Goal: Information Seeking & Learning: Learn about a topic

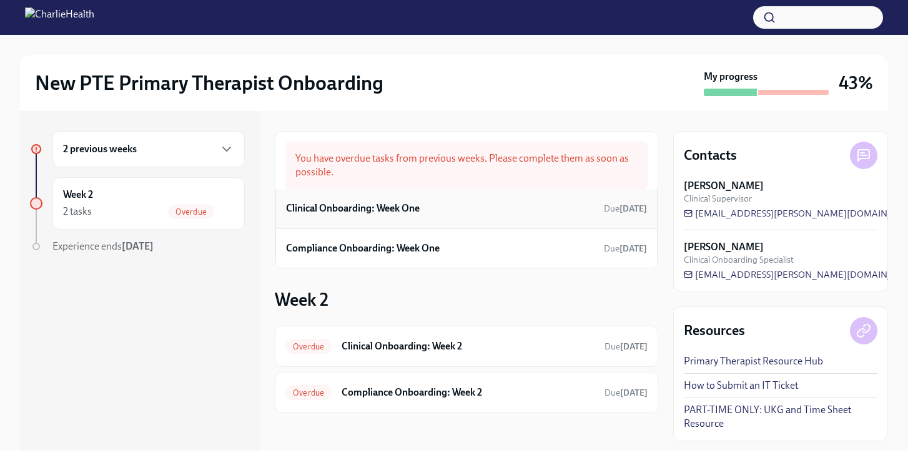
click at [382, 208] on h6 "Clinical Onboarding: Week One" at bounding box center [353, 209] width 134 height 14
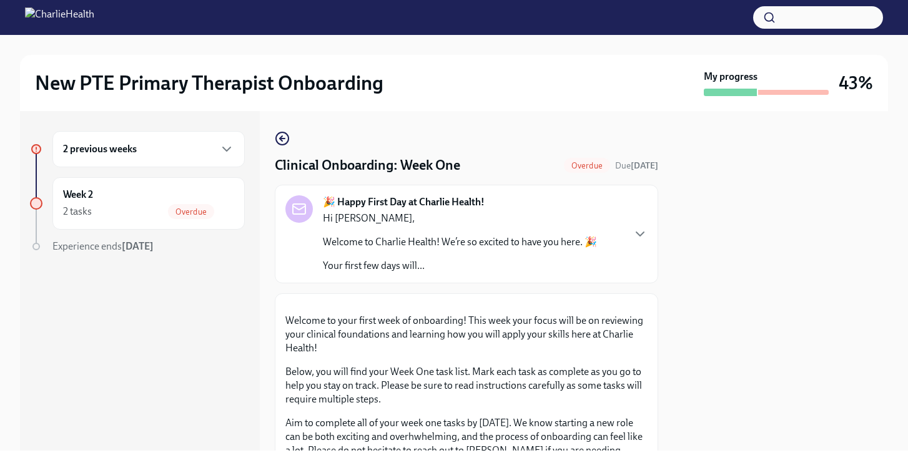
click at [737, 255] on div at bounding box center [780, 281] width 215 height 340
drag, startPoint x: 753, startPoint y: 250, endPoint x: 750, endPoint y: 208, distance: 41.3
click at [750, 208] on div at bounding box center [780, 281] width 215 height 340
drag, startPoint x: 773, startPoint y: 348, endPoint x: 778, endPoint y: 250, distance: 98.1
click at [778, 250] on div at bounding box center [780, 281] width 215 height 340
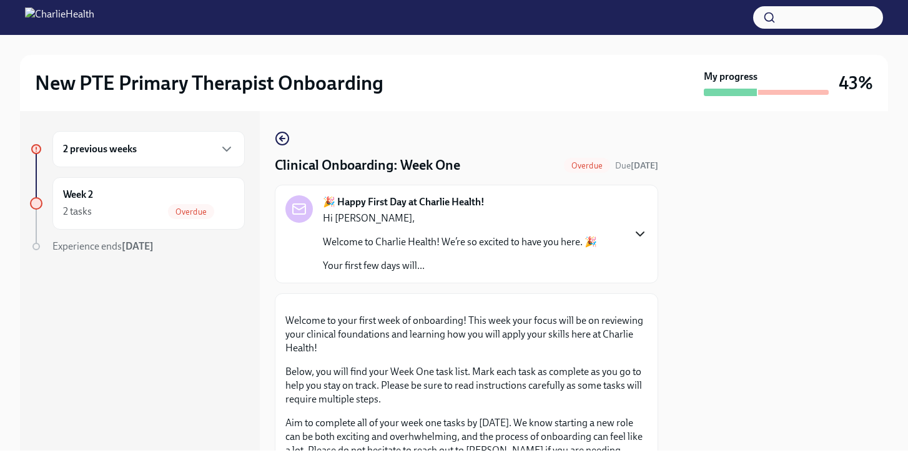
click at [634, 233] on icon "button" at bounding box center [639, 234] width 15 height 15
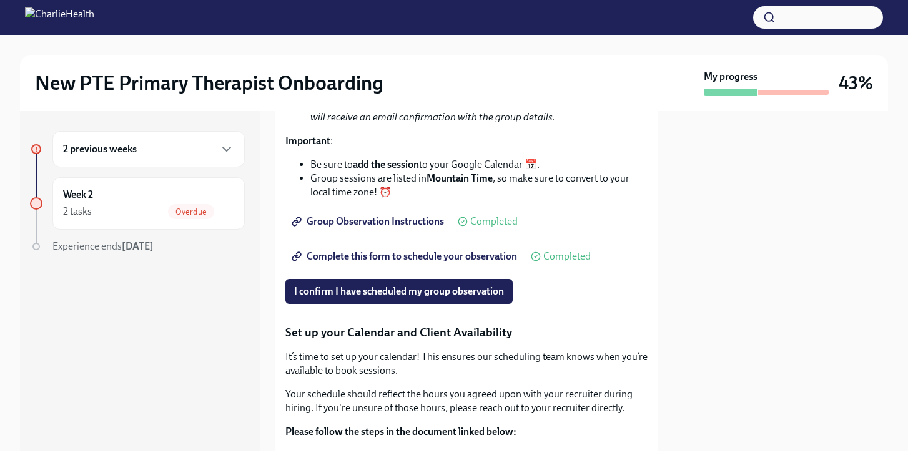
scroll to position [2697, 0]
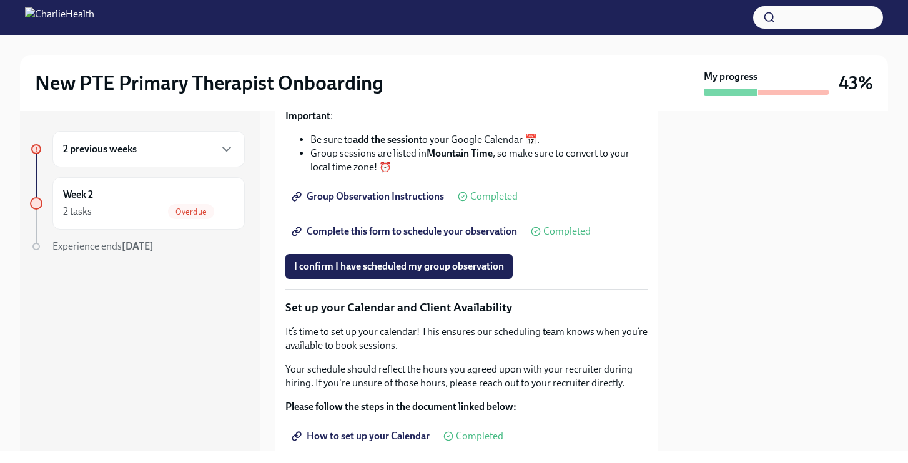
click at [830, 234] on div at bounding box center [780, 281] width 215 height 340
click at [782, 244] on div at bounding box center [780, 281] width 215 height 340
click at [731, 325] on div at bounding box center [780, 281] width 215 height 340
click at [411, 238] on span "Complete this form to schedule your observation" at bounding box center [405, 231] width 223 height 12
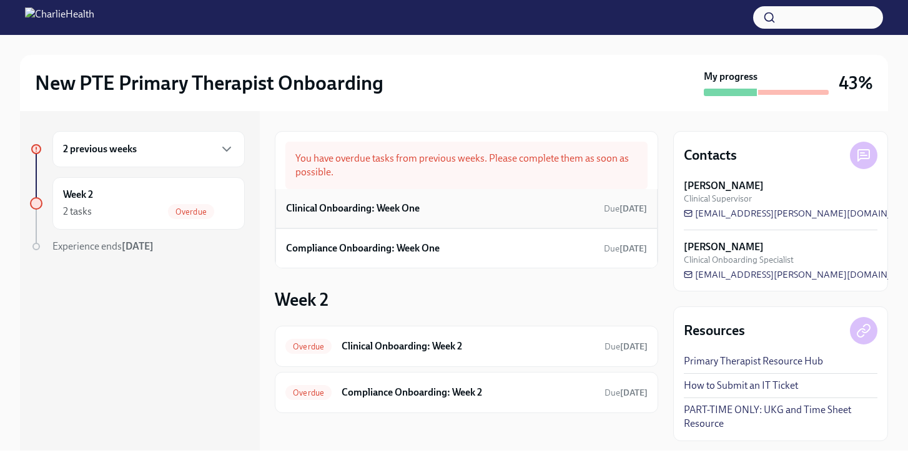
click at [406, 208] on h6 "Clinical Onboarding: Week One" at bounding box center [353, 209] width 134 height 14
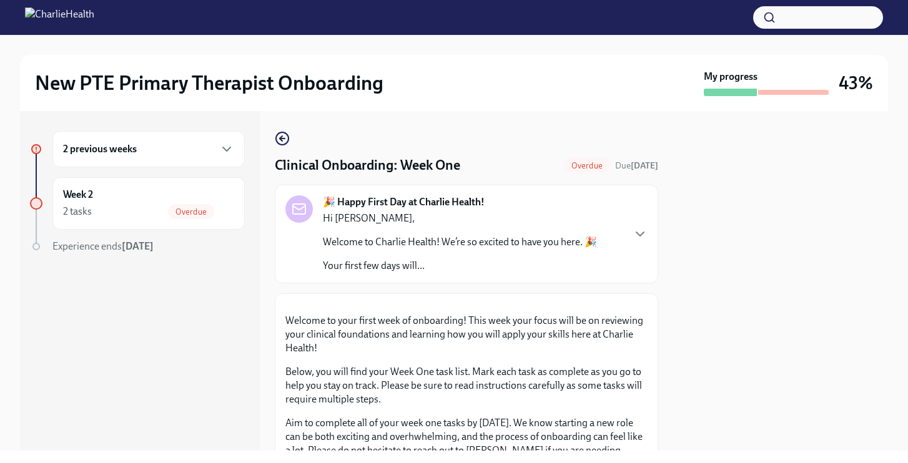
click at [694, 185] on div at bounding box center [780, 281] width 215 height 340
click at [229, 150] on icon "button" at bounding box center [226, 149] width 15 height 15
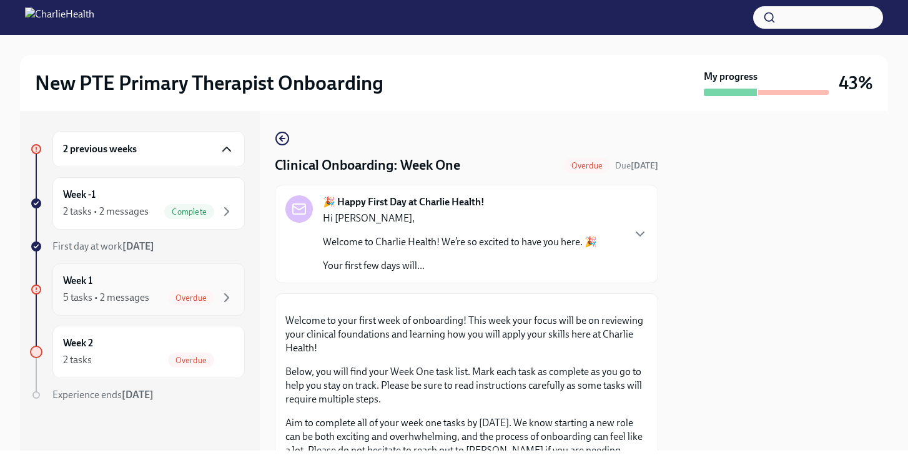
click at [204, 298] on span "Overdue" at bounding box center [191, 297] width 46 height 9
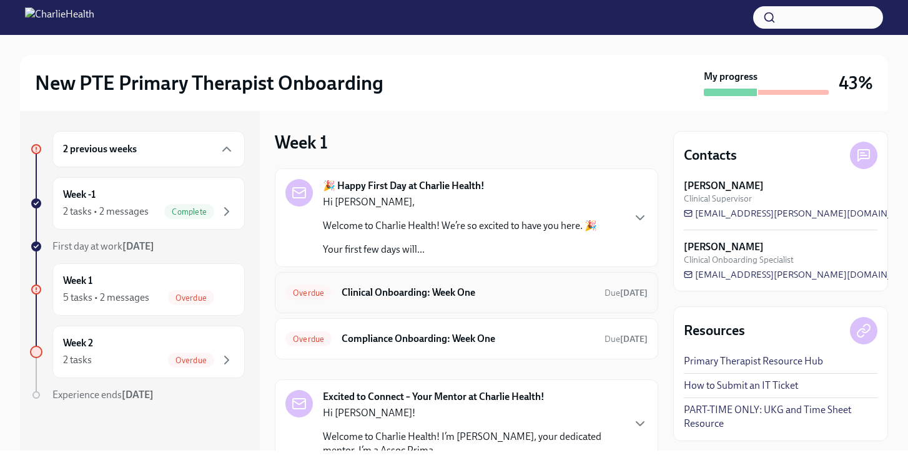
click at [414, 293] on h6 "Clinical Onboarding: Week One" at bounding box center [467, 293] width 253 height 14
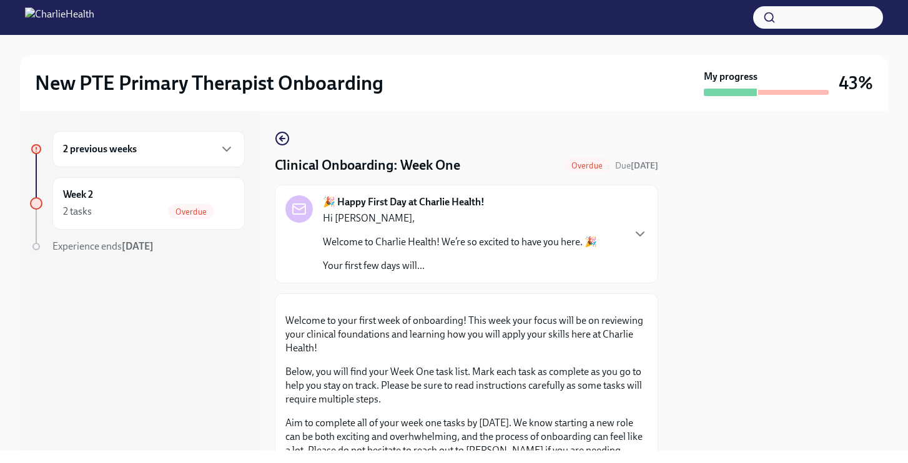
click at [745, 212] on div at bounding box center [780, 281] width 215 height 340
click at [790, 235] on div at bounding box center [780, 281] width 215 height 340
click at [878, 226] on div at bounding box center [780, 281] width 215 height 340
drag, startPoint x: 658, startPoint y: 238, endPoint x: 640, endPoint y: 233, distance: 18.0
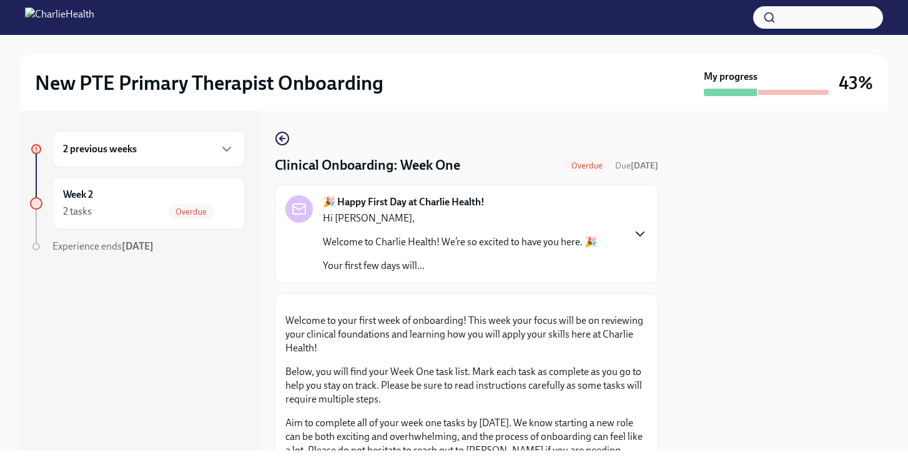
click at [640, 233] on div "2 previous weeks Week 2 2 tasks Overdue Experience ends Nov 9th Clinical Onboar…" at bounding box center [454, 281] width 868 height 340
click at [642, 235] on icon "button" at bounding box center [639, 234] width 15 height 15
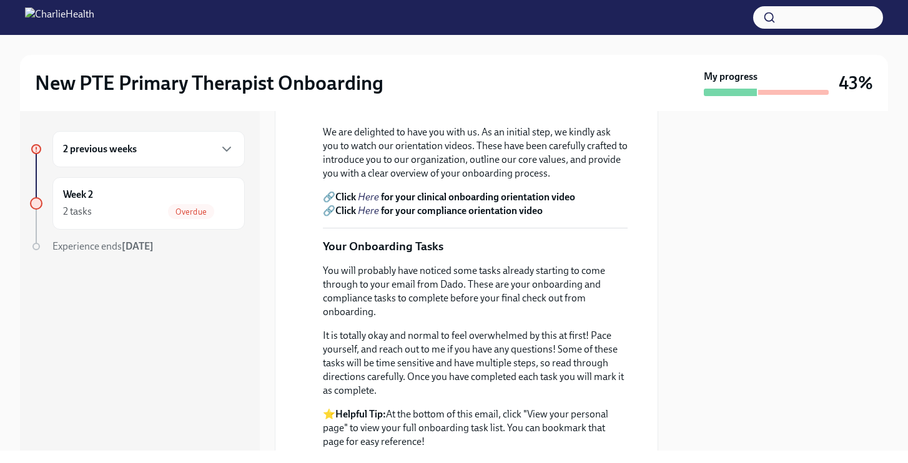
scroll to position [449, 0]
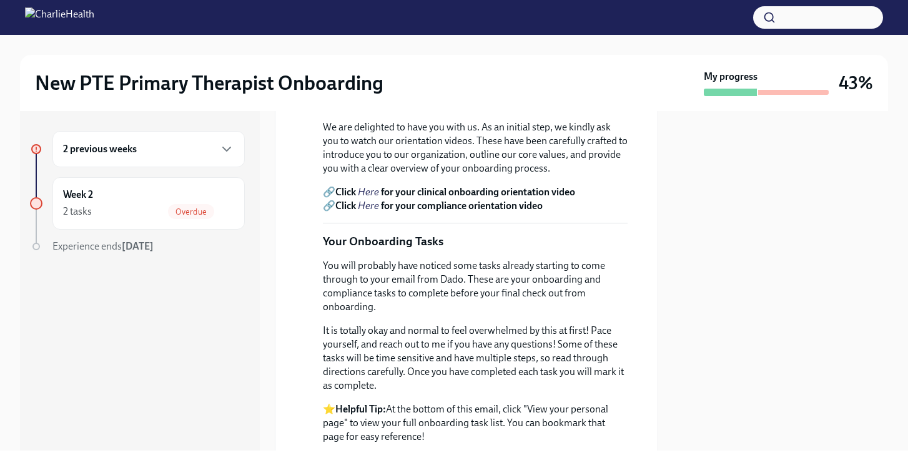
click at [544, 198] on strong "for your clinical onboarding orientation video" at bounding box center [478, 192] width 194 height 12
click at [524, 198] on strong "for your clinical onboarding orientation video" at bounding box center [478, 192] width 194 height 12
click at [373, 198] on em "Here" at bounding box center [368, 192] width 21 height 12
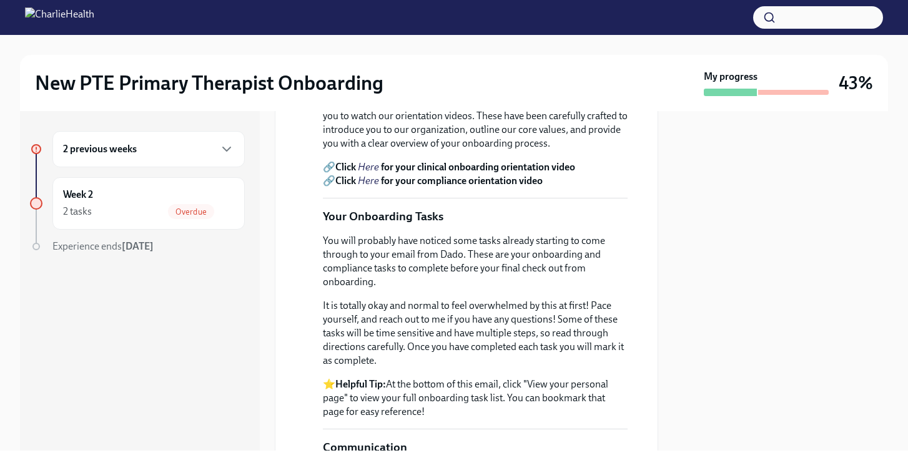
scroll to position [499, 0]
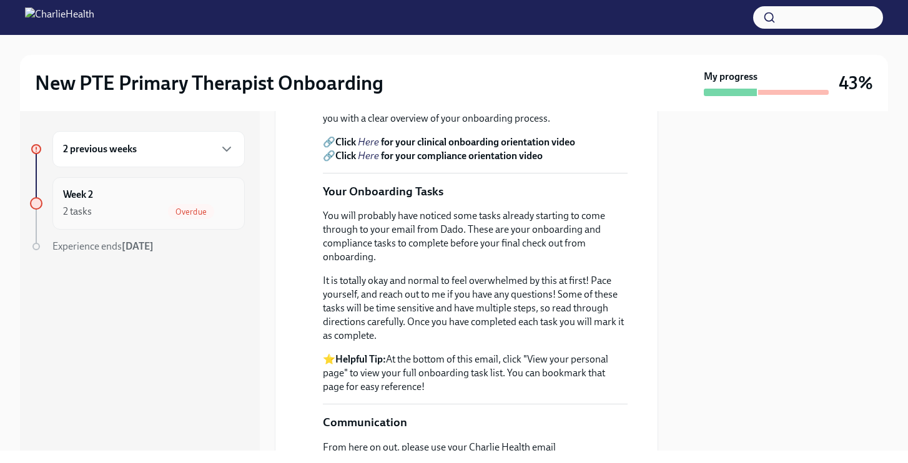
click at [192, 212] on span "Overdue" at bounding box center [191, 211] width 46 height 9
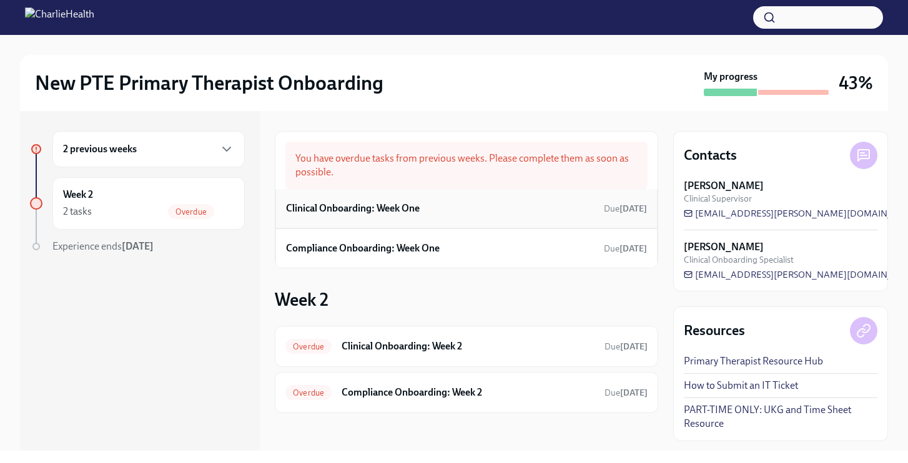
click at [400, 209] on h6 "Clinical Onboarding: Week One" at bounding box center [353, 209] width 134 height 14
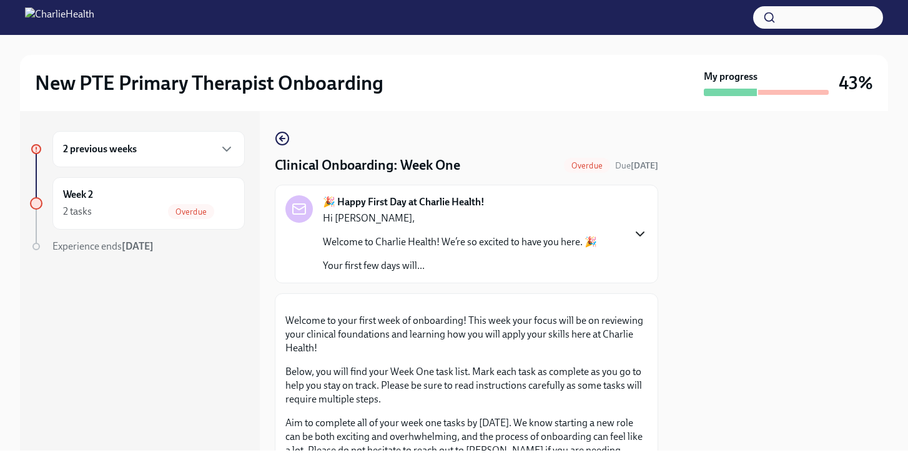
click at [640, 233] on icon "button" at bounding box center [639, 234] width 15 height 15
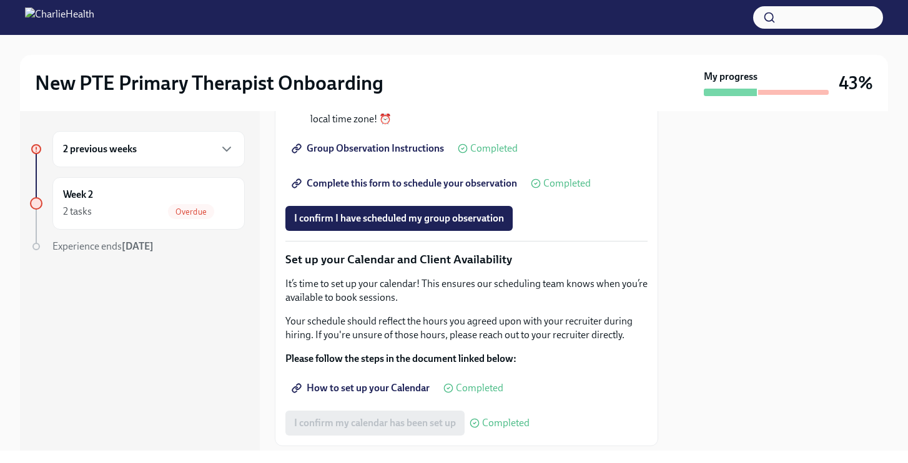
scroll to position [2747, 0]
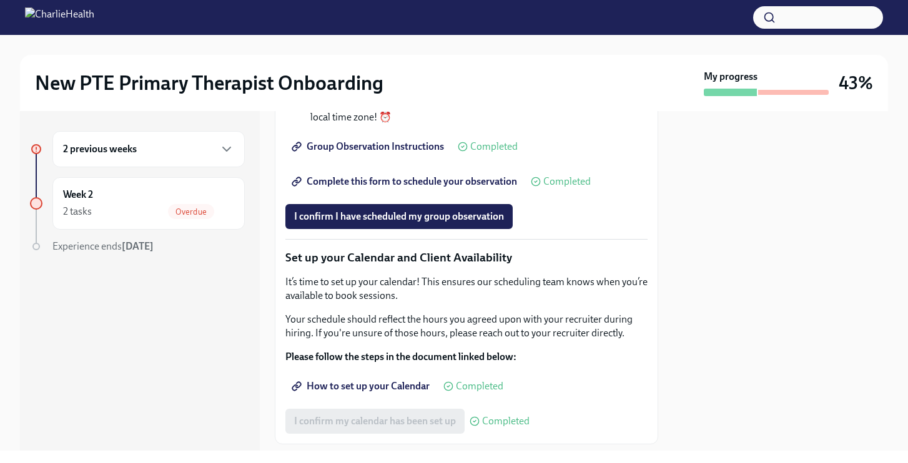
click at [562, 187] on span "Completed" at bounding box center [566, 182] width 47 height 10
click at [471, 188] on span "Complete this form to schedule your observation" at bounding box center [405, 181] width 223 height 12
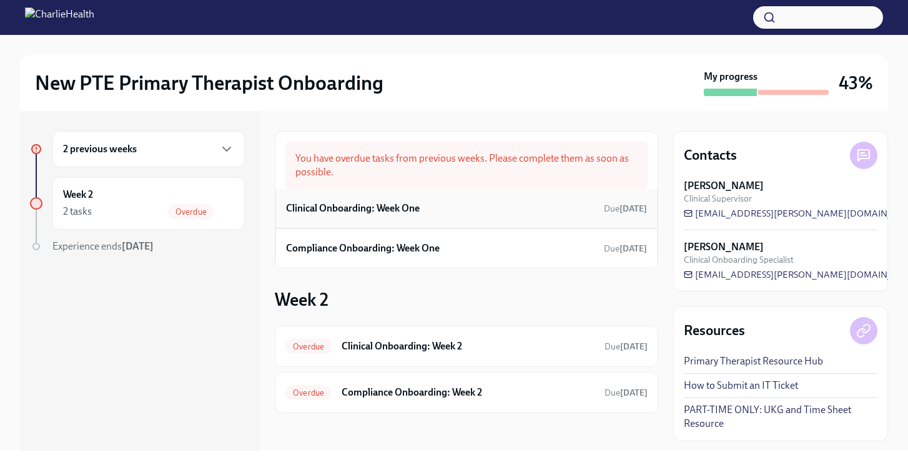
click at [403, 207] on h6 "Clinical Onboarding: Week One" at bounding box center [353, 209] width 134 height 14
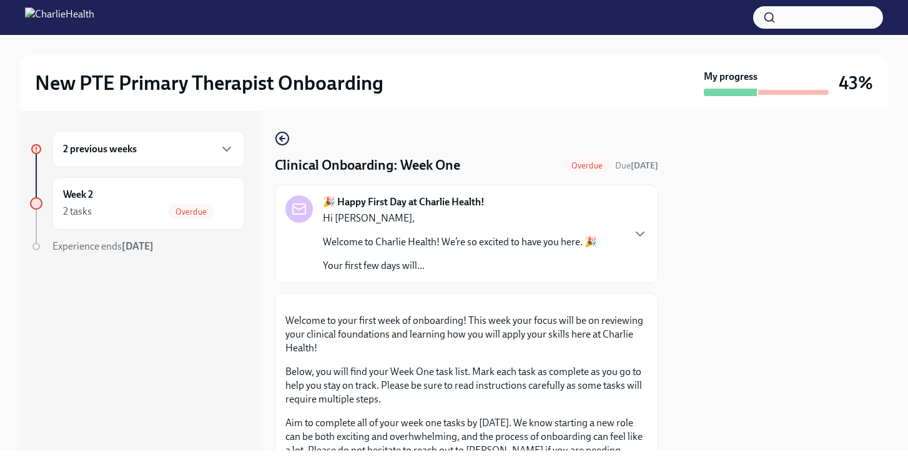
click at [801, 245] on div at bounding box center [780, 281] width 215 height 340
click at [640, 237] on icon "button" at bounding box center [639, 234] width 15 height 15
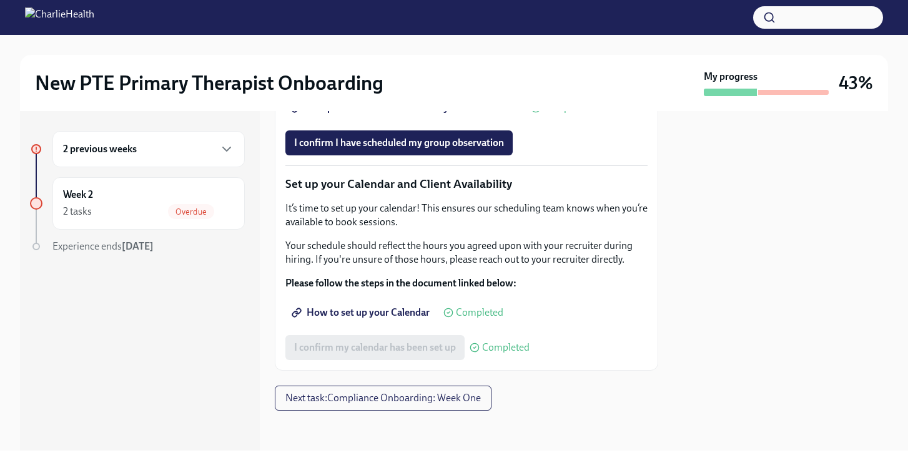
scroll to position [2996, 0]
click at [381, 405] on span "Next task : Compliance Onboarding: Week One" at bounding box center [382, 398] width 195 height 12
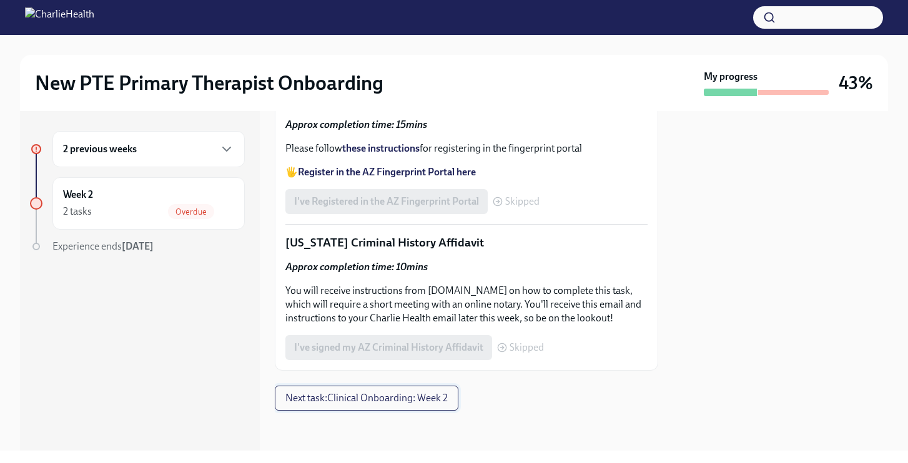
scroll to position [2003, 0]
click at [394, 406] on button "Next task : Clinical Onboarding: Week 2" at bounding box center [367, 398] width 184 height 25
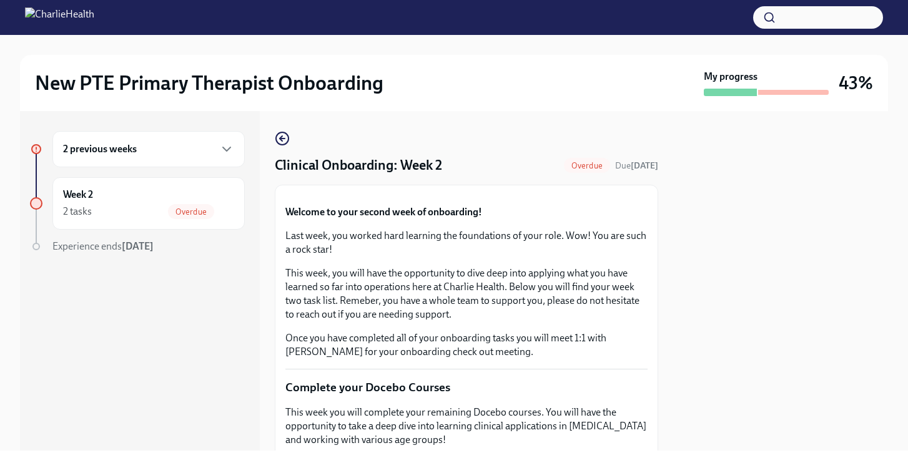
click at [664, 290] on div "2 previous weeks Week 2 2 tasks Overdue Experience ends [DATE] Clinical Onboard…" at bounding box center [454, 281] width 868 height 340
click at [757, 282] on div at bounding box center [780, 281] width 215 height 340
click at [428, 195] on button "Zoom image" at bounding box center [466, 195] width 362 height 0
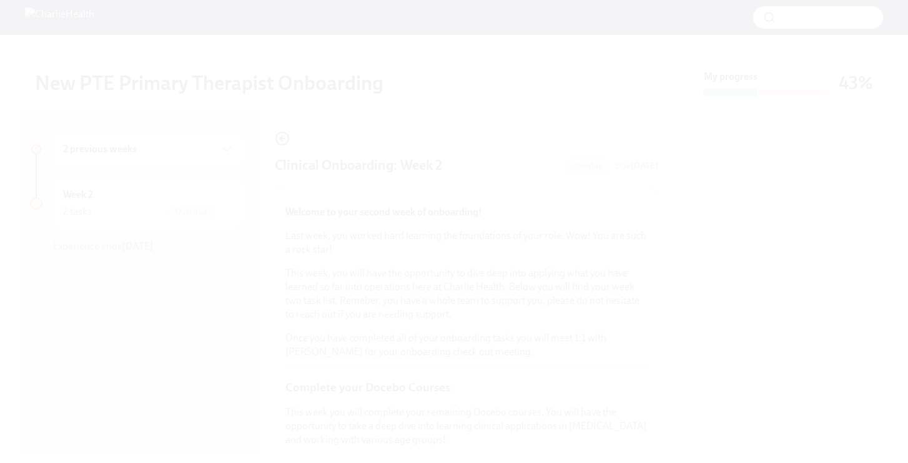
click at [428, 311] on button "Unzoom image" at bounding box center [454, 231] width 908 height 463
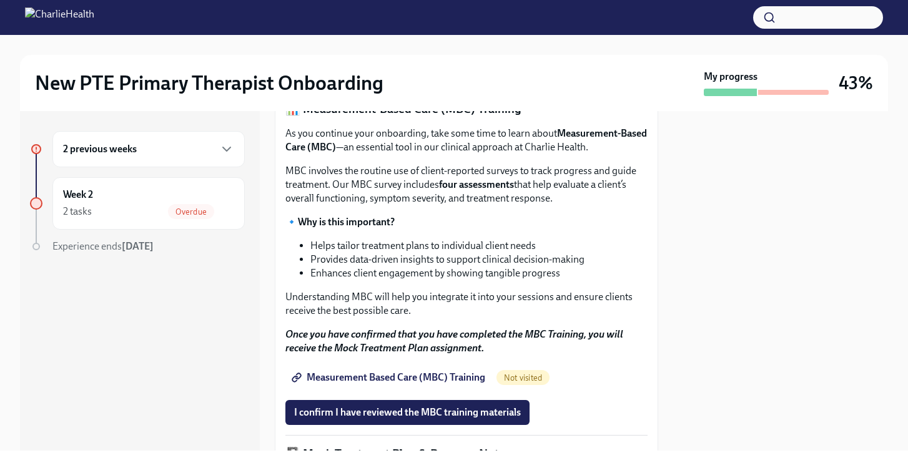
scroll to position [549, 0]
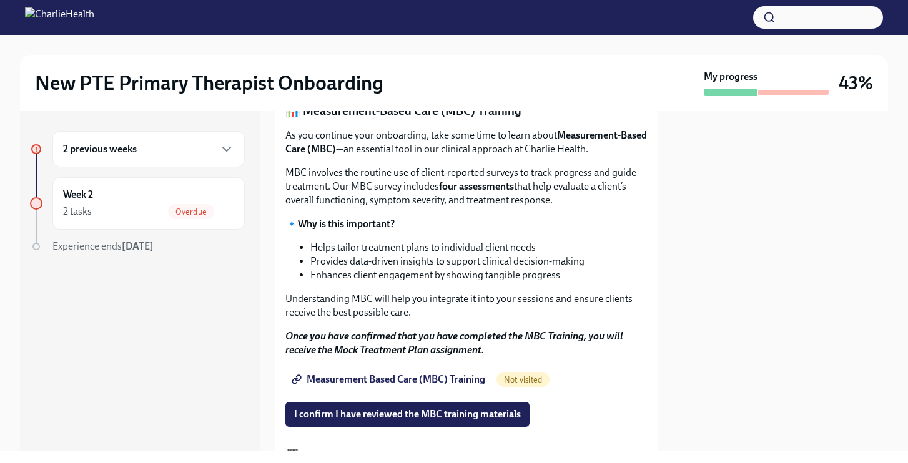
click at [391, 82] on button "I confirm I have completed ALL assigned courses" at bounding box center [398, 69] width 227 height 25
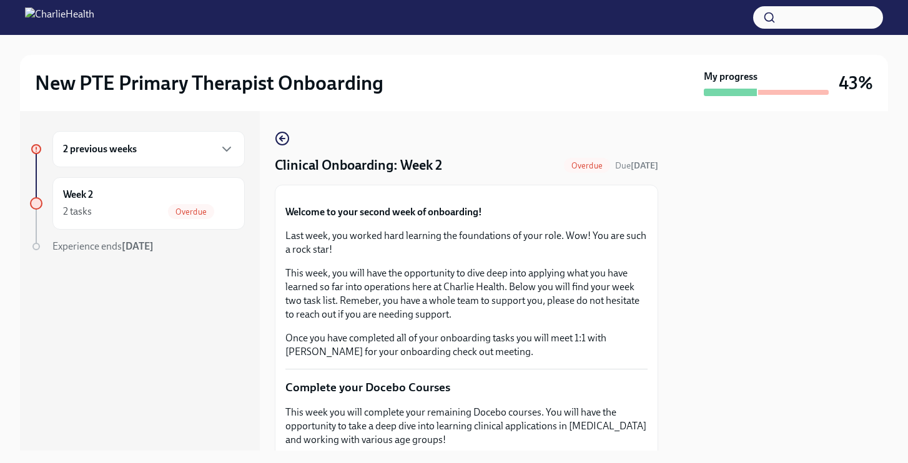
click at [475, 195] on button "Zoom image" at bounding box center [466, 195] width 362 height 0
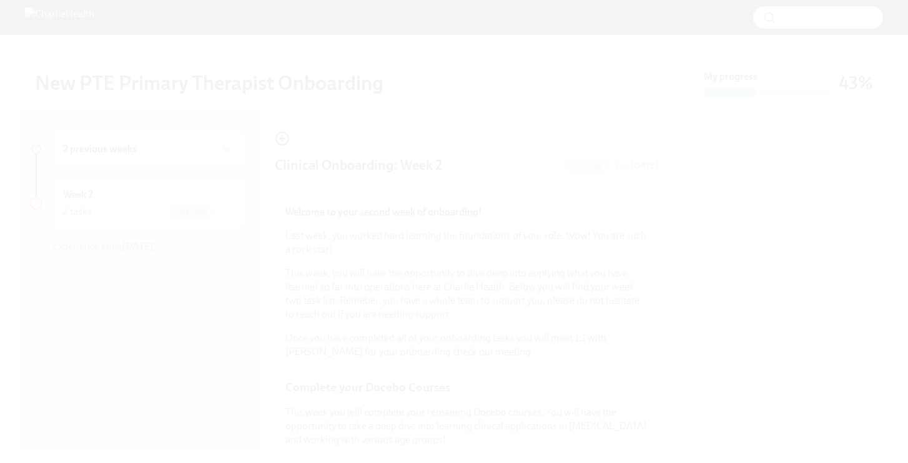
click at [475, 244] on button "Unzoom image" at bounding box center [454, 231] width 908 height 463
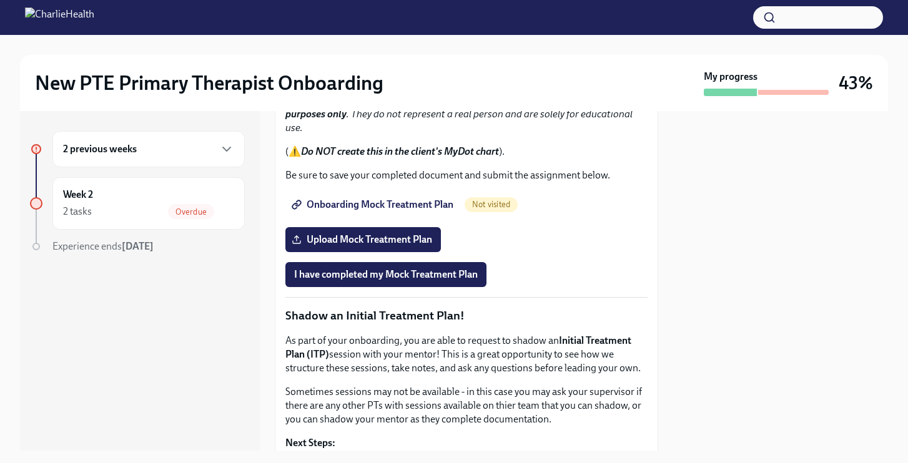
scroll to position [1049, 0]
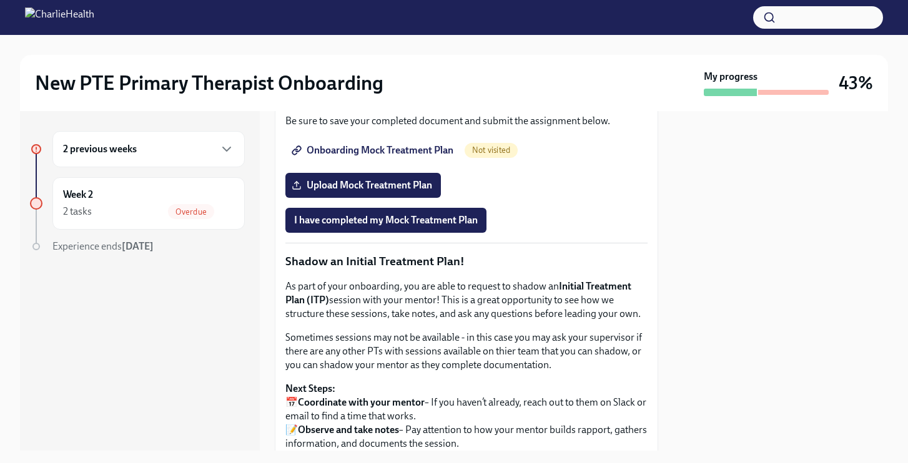
click at [408, 157] on span "Onboarding Mock Treatment Plan" at bounding box center [373, 150] width 159 height 12
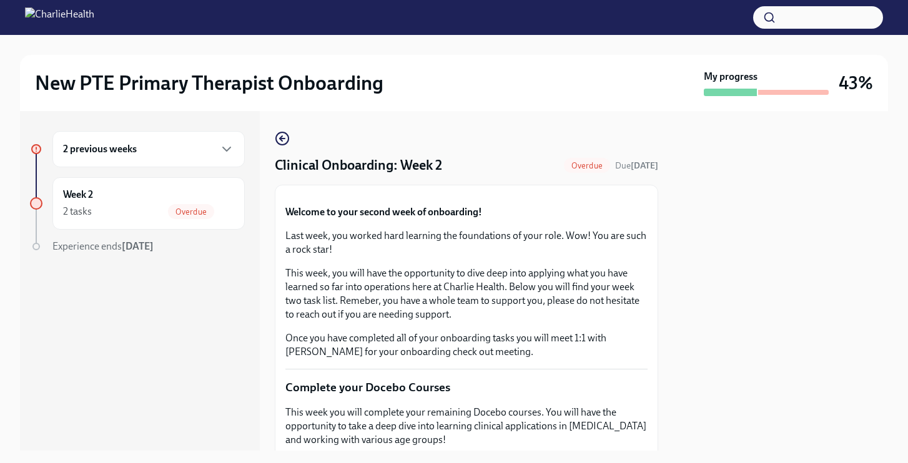
click at [753, 147] on div at bounding box center [780, 281] width 215 height 340
click at [345, 195] on button "Zoom image" at bounding box center [466, 195] width 362 height 0
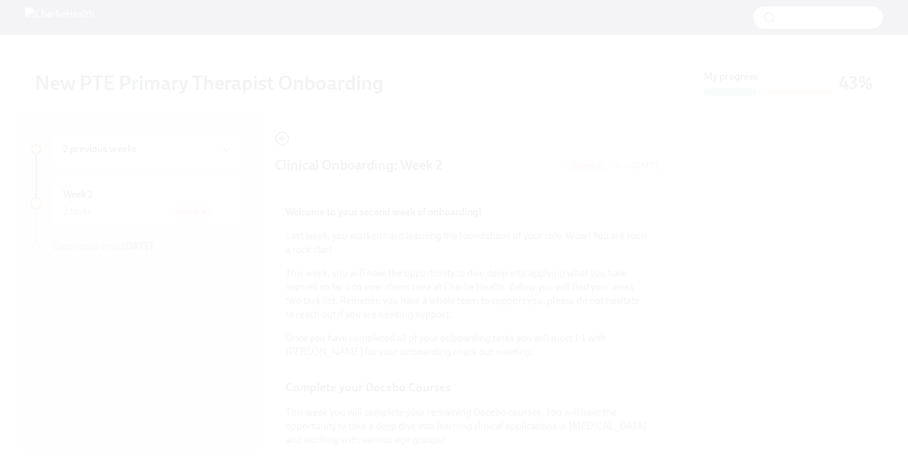
click at [344, 274] on button "Unzoom image" at bounding box center [454, 231] width 908 height 463
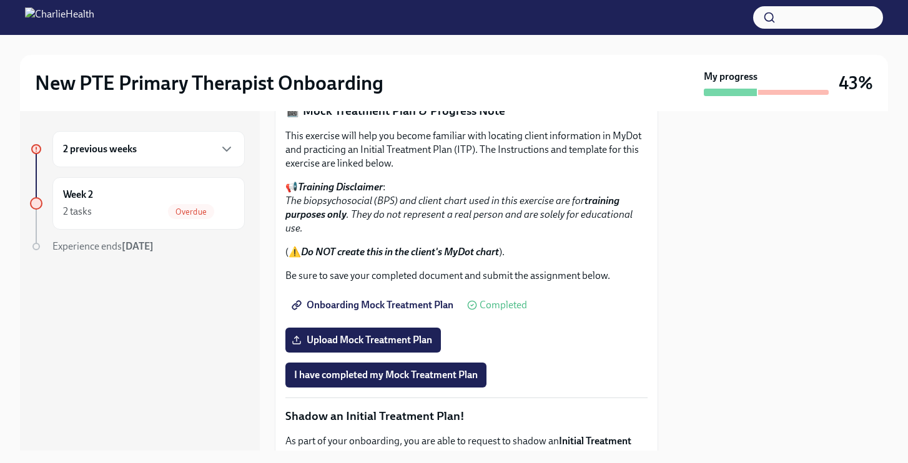
scroll to position [899, 0]
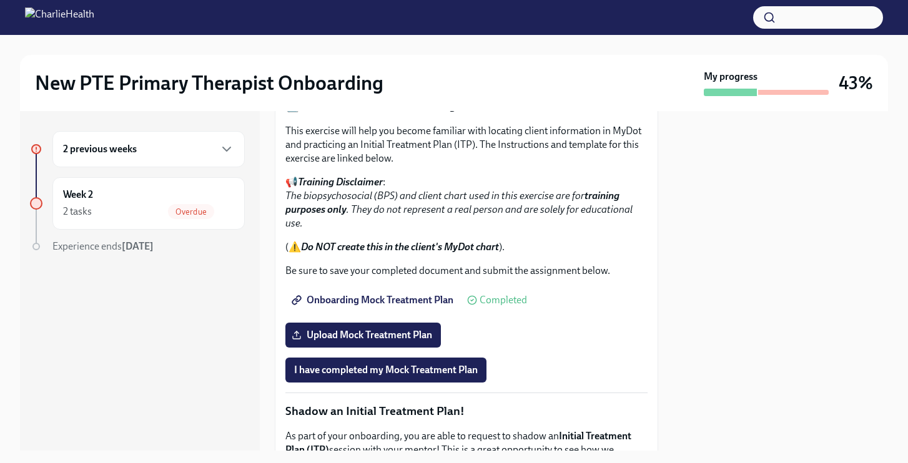
click at [381, 36] on span "Measurement Based Care (MBC) Training" at bounding box center [389, 30] width 191 height 12
